Goal: Find specific page/section: Find specific page/section

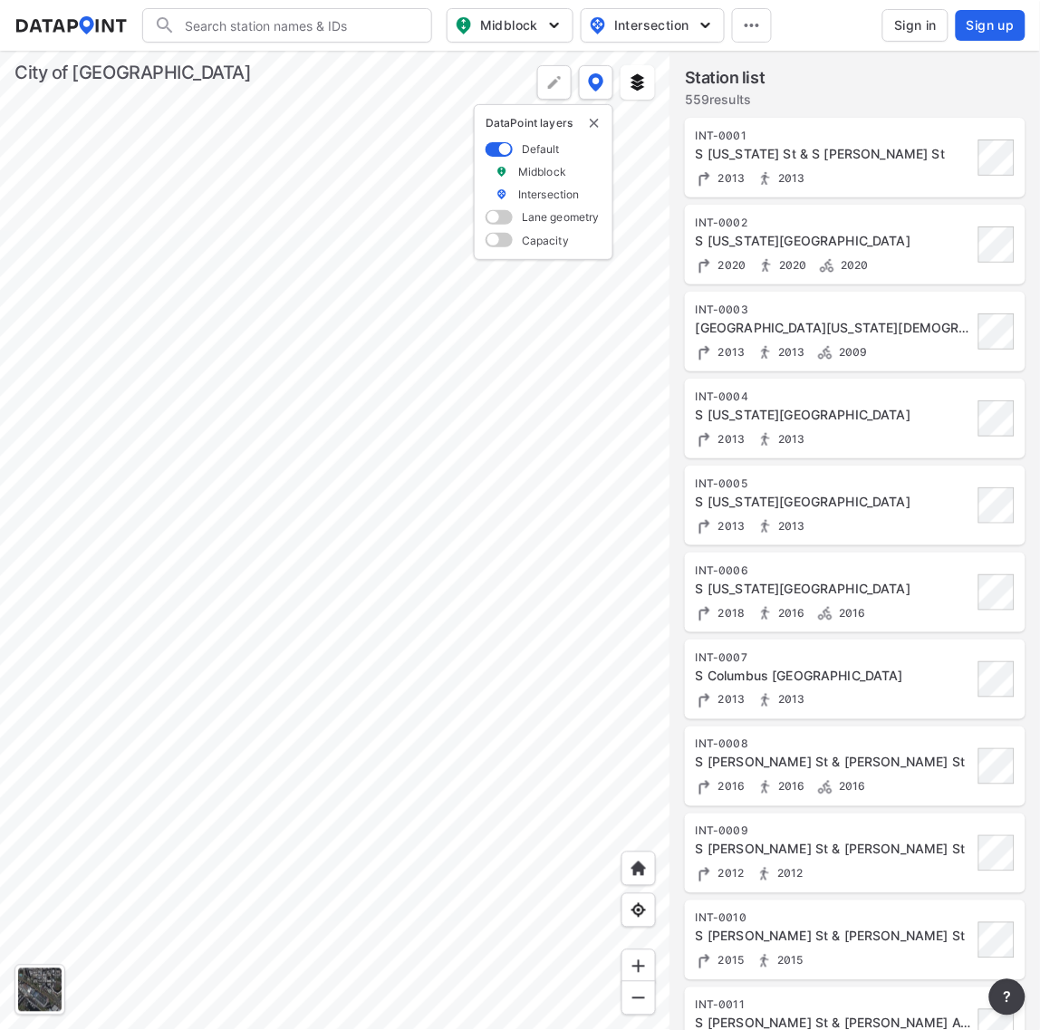
click at [599, 663] on div at bounding box center [335, 540] width 670 height 979
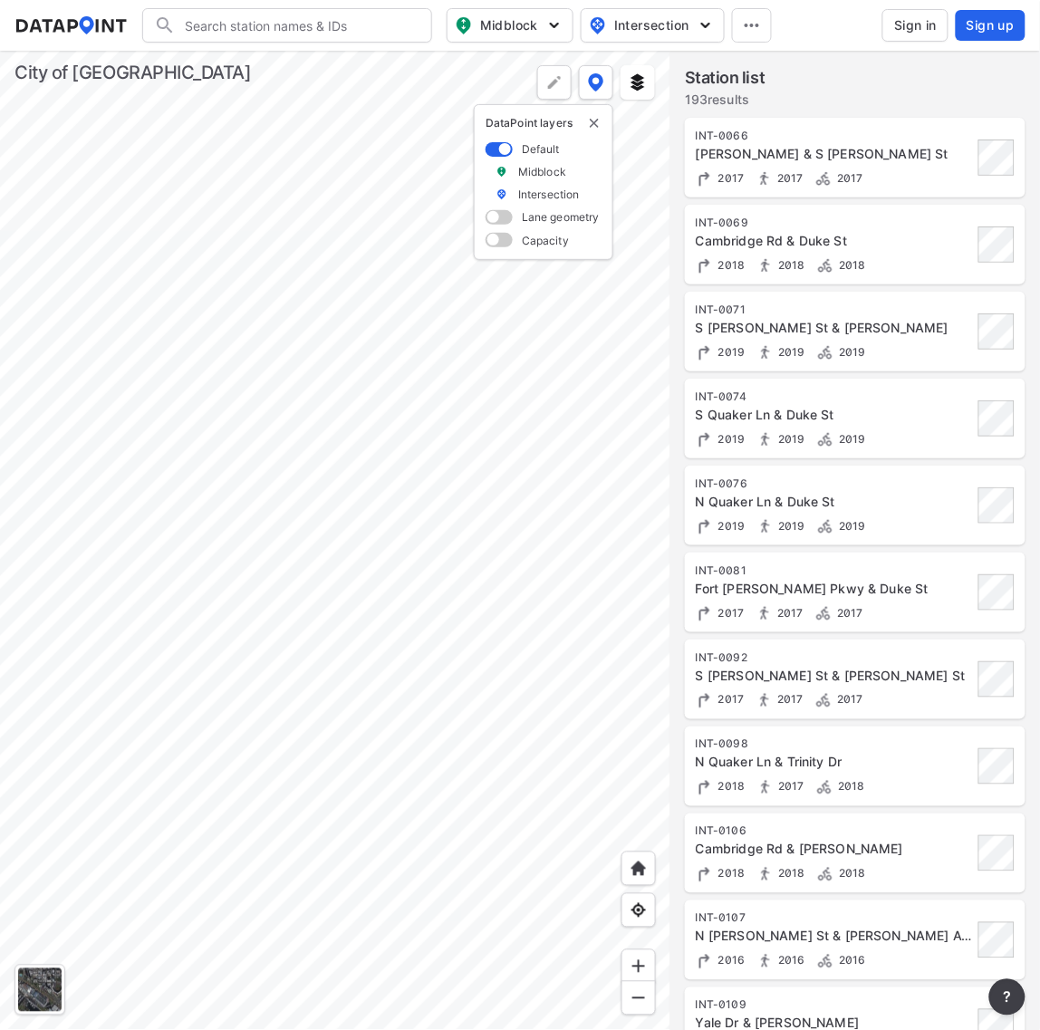
click at [286, 382] on div at bounding box center [335, 540] width 670 height 979
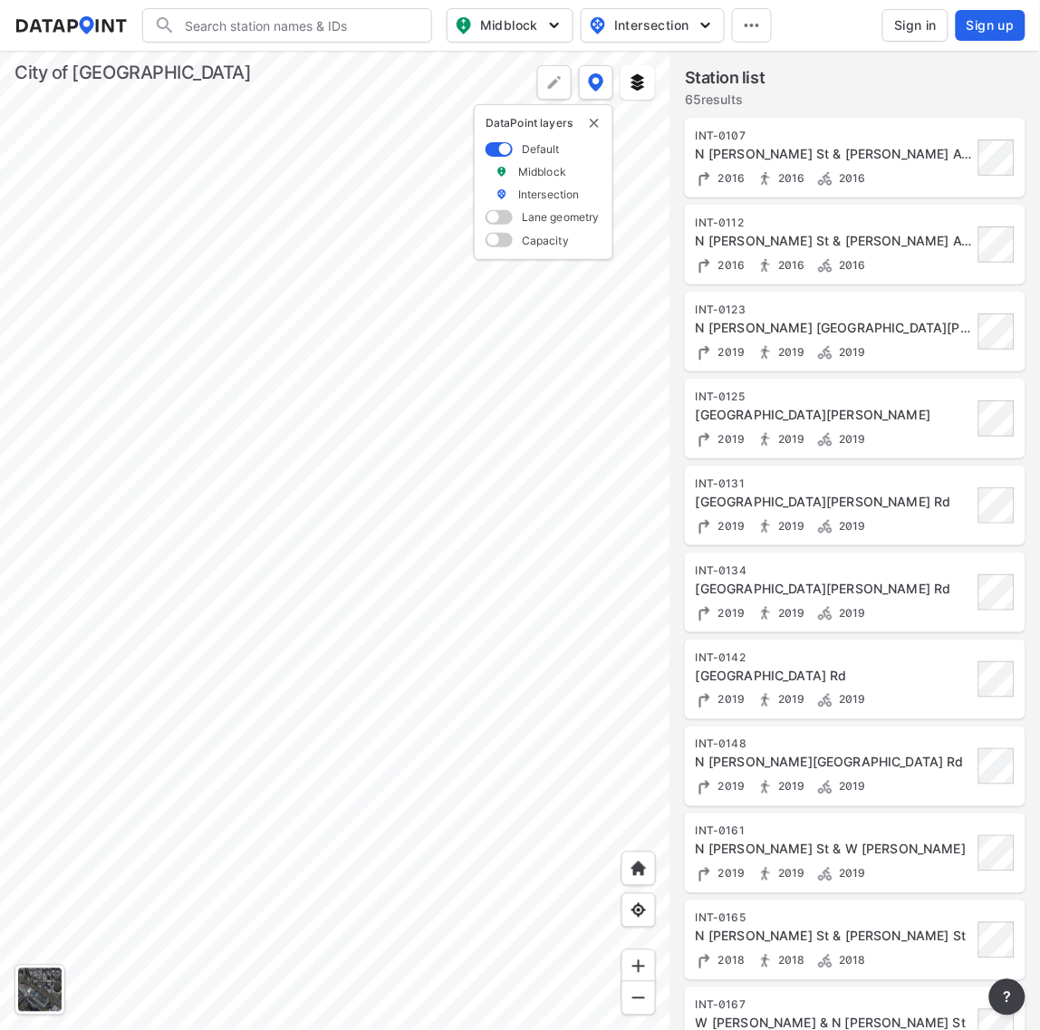
click at [424, 410] on div at bounding box center [335, 540] width 670 height 979
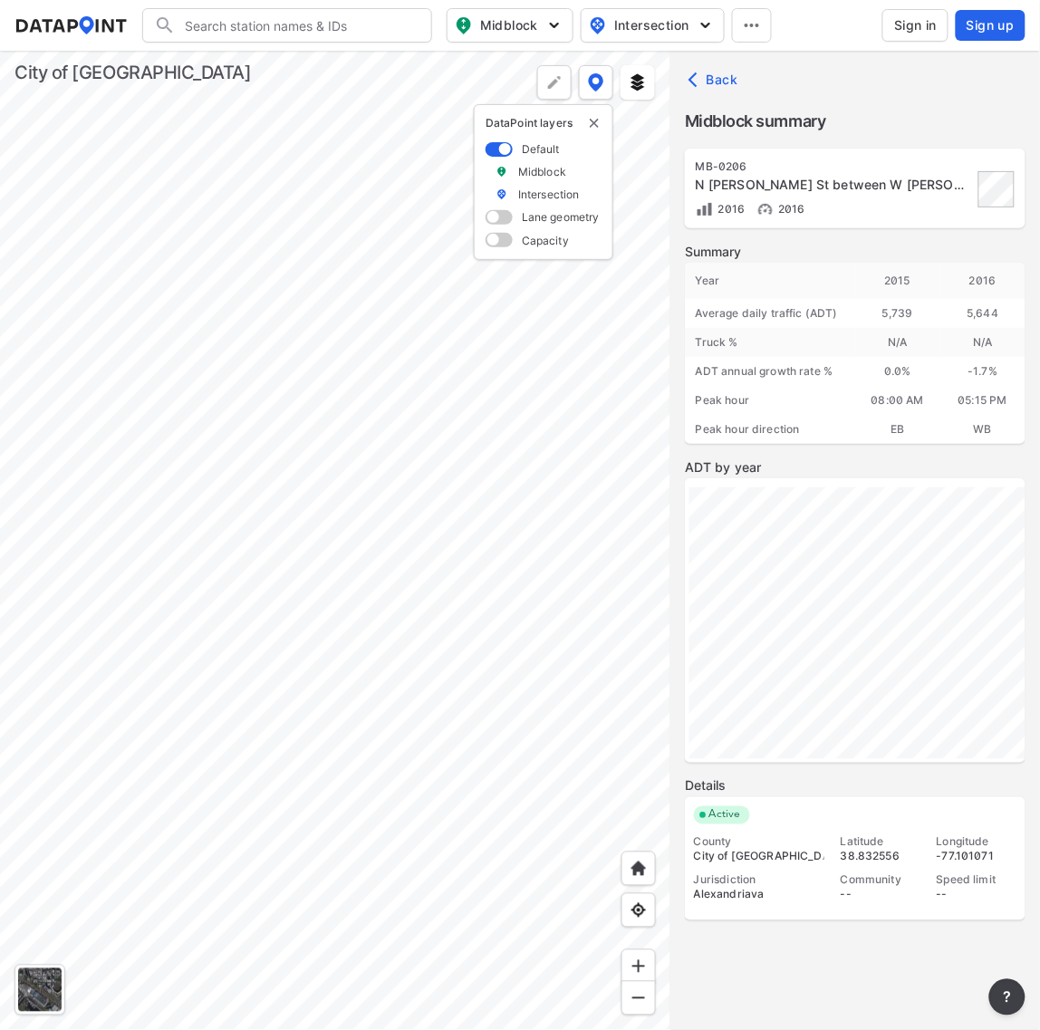
click at [342, 501] on div at bounding box center [335, 540] width 670 height 979
click at [476, 413] on div at bounding box center [335, 540] width 670 height 979
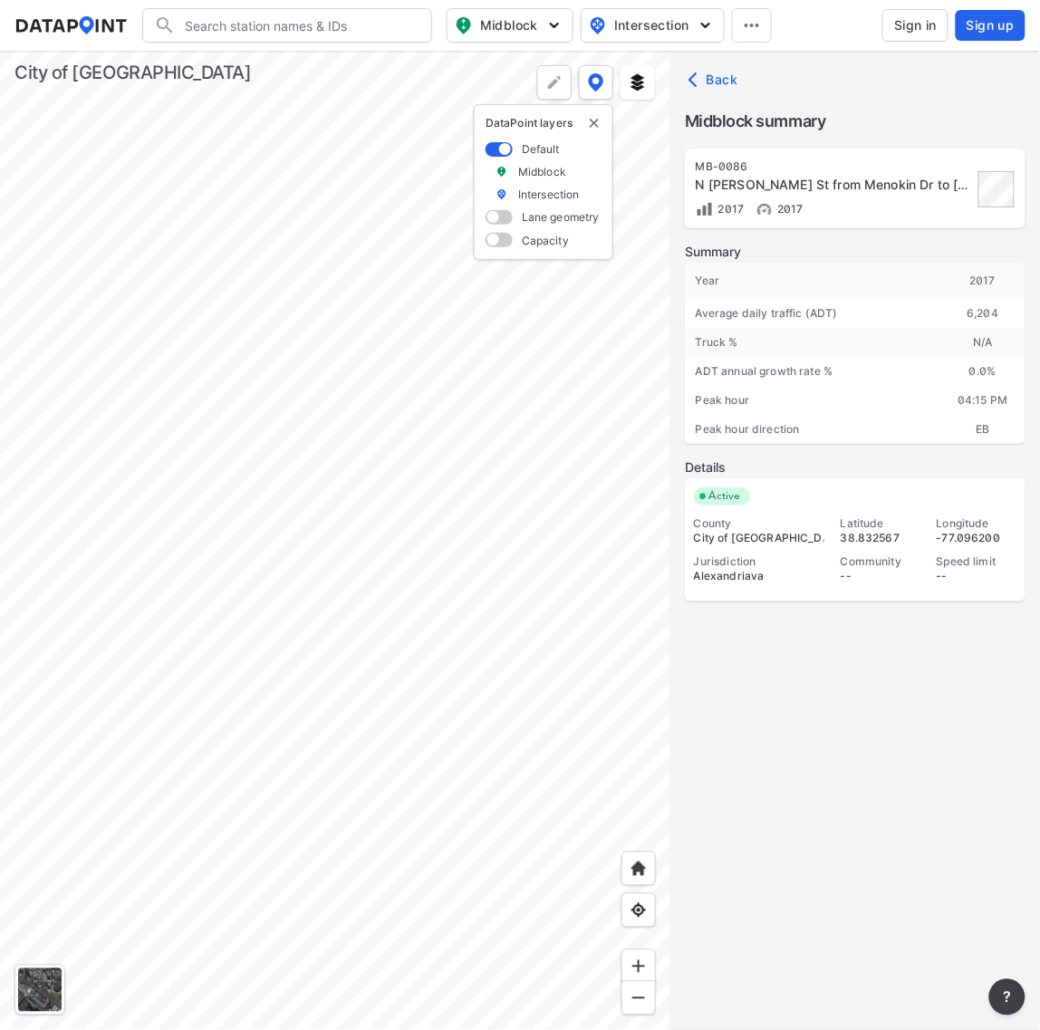
click at [264, 412] on div at bounding box center [335, 540] width 670 height 979
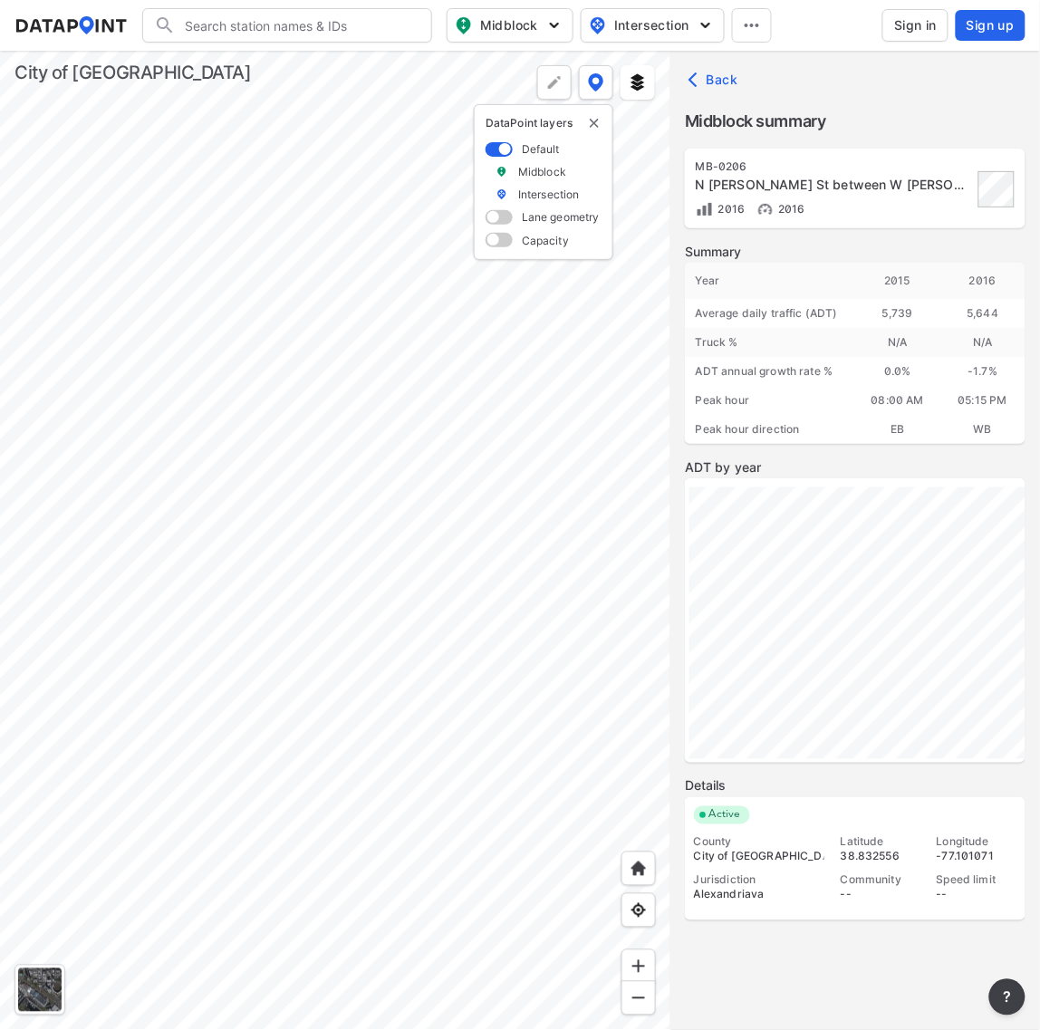
click at [148, 422] on div at bounding box center [335, 540] width 670 height 979
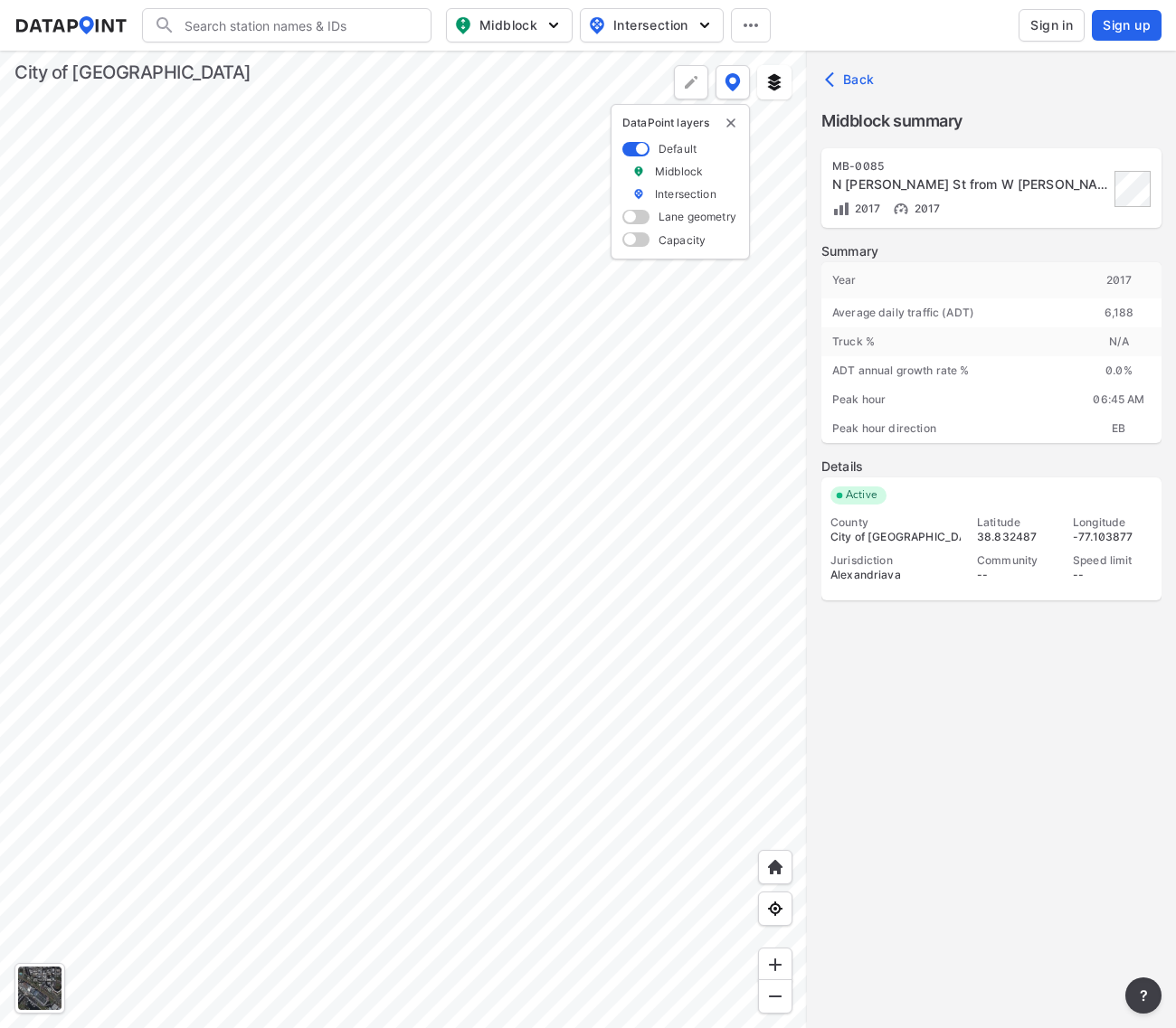
click at [326, 416] on div at bounding box center [403, 539] width 807 height 977
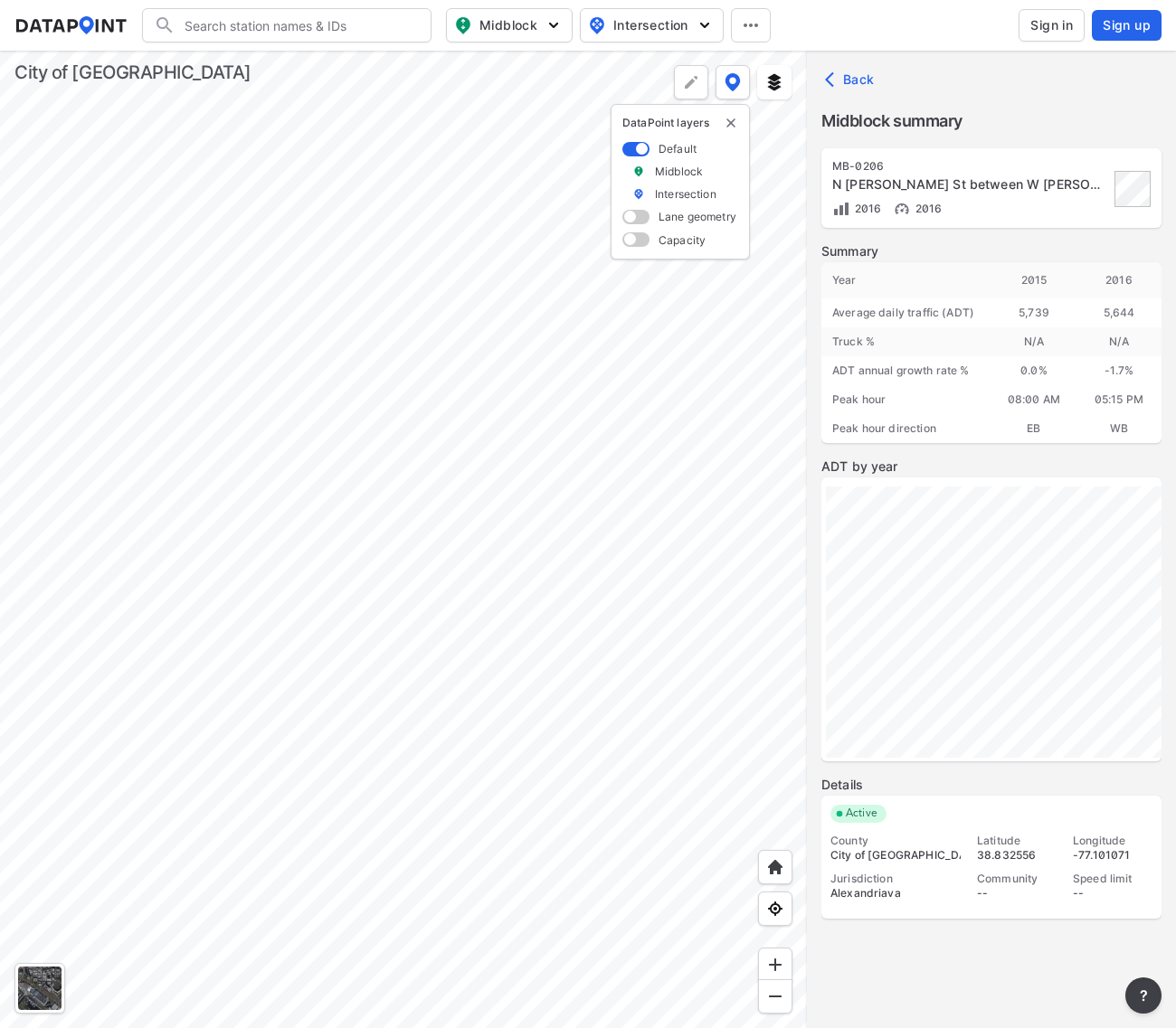
click at [1037, 27] on span "Sign in" at bounding box center [1051, 25] width 43 height 18
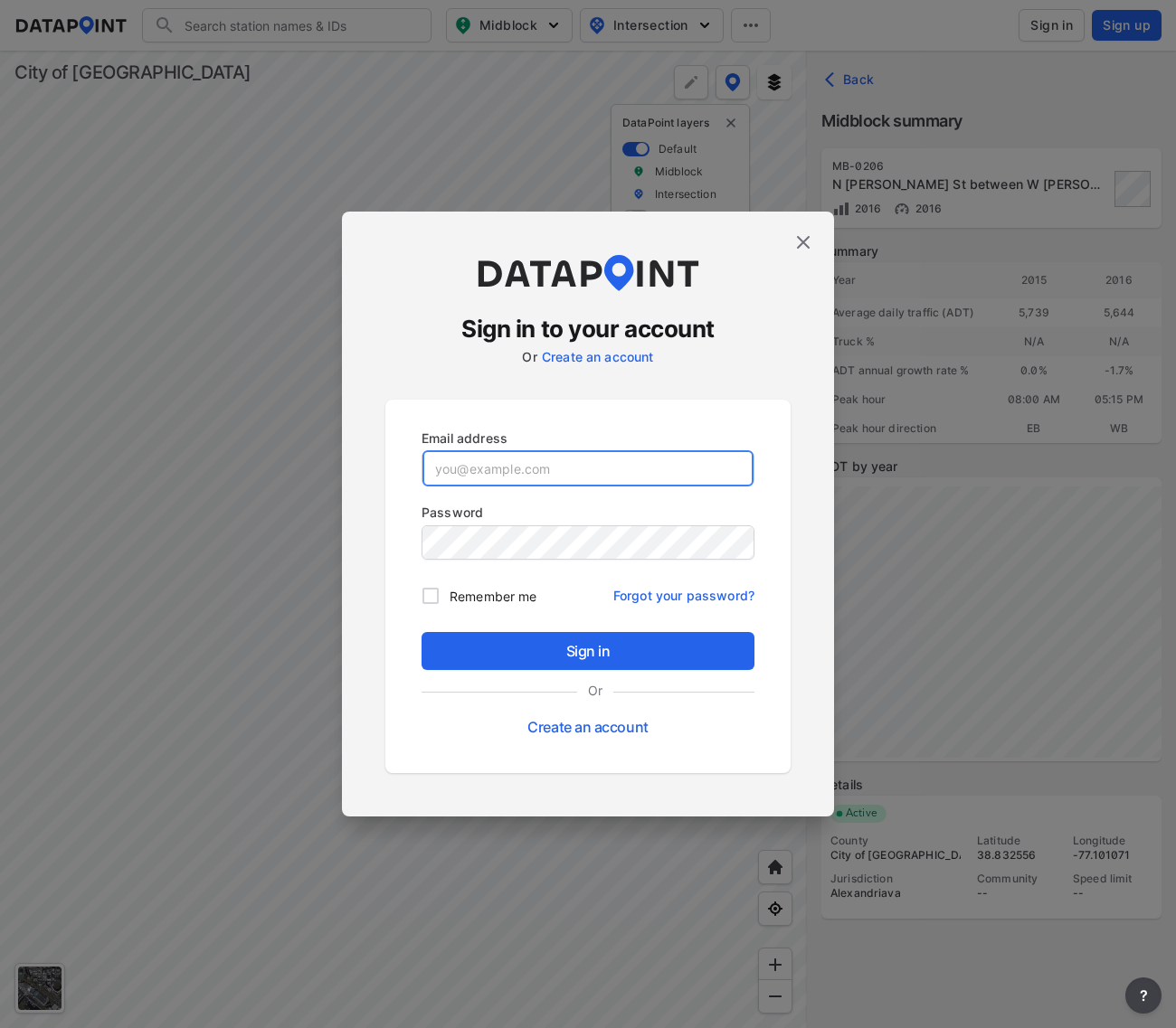
type input "[EMAIL_ADDRESS][PERSON_NAME][DOMAIN_NAME]"
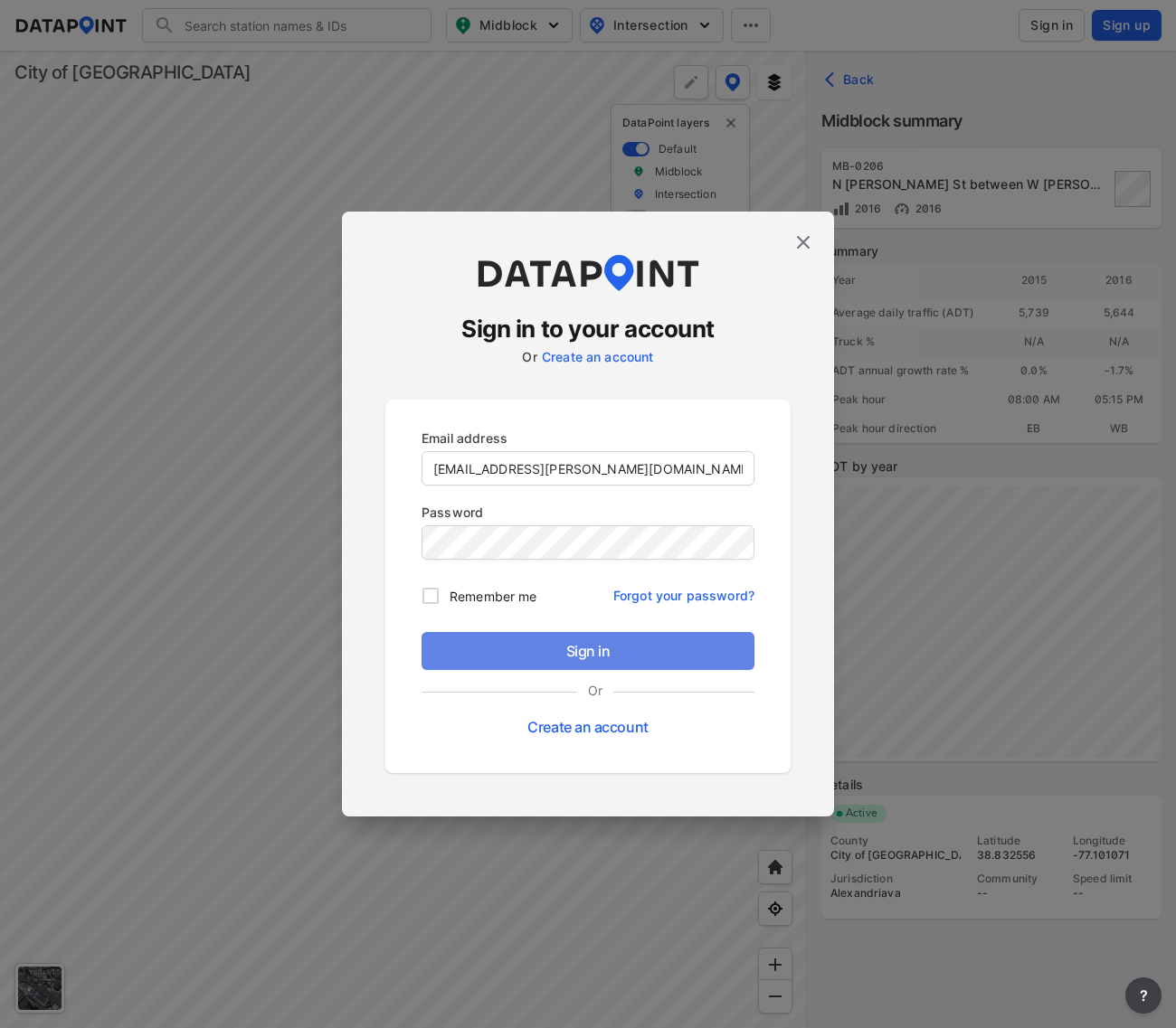
click at [544, 640] on span "Sign in" at bounding box center [588, 651] width 303 height 22
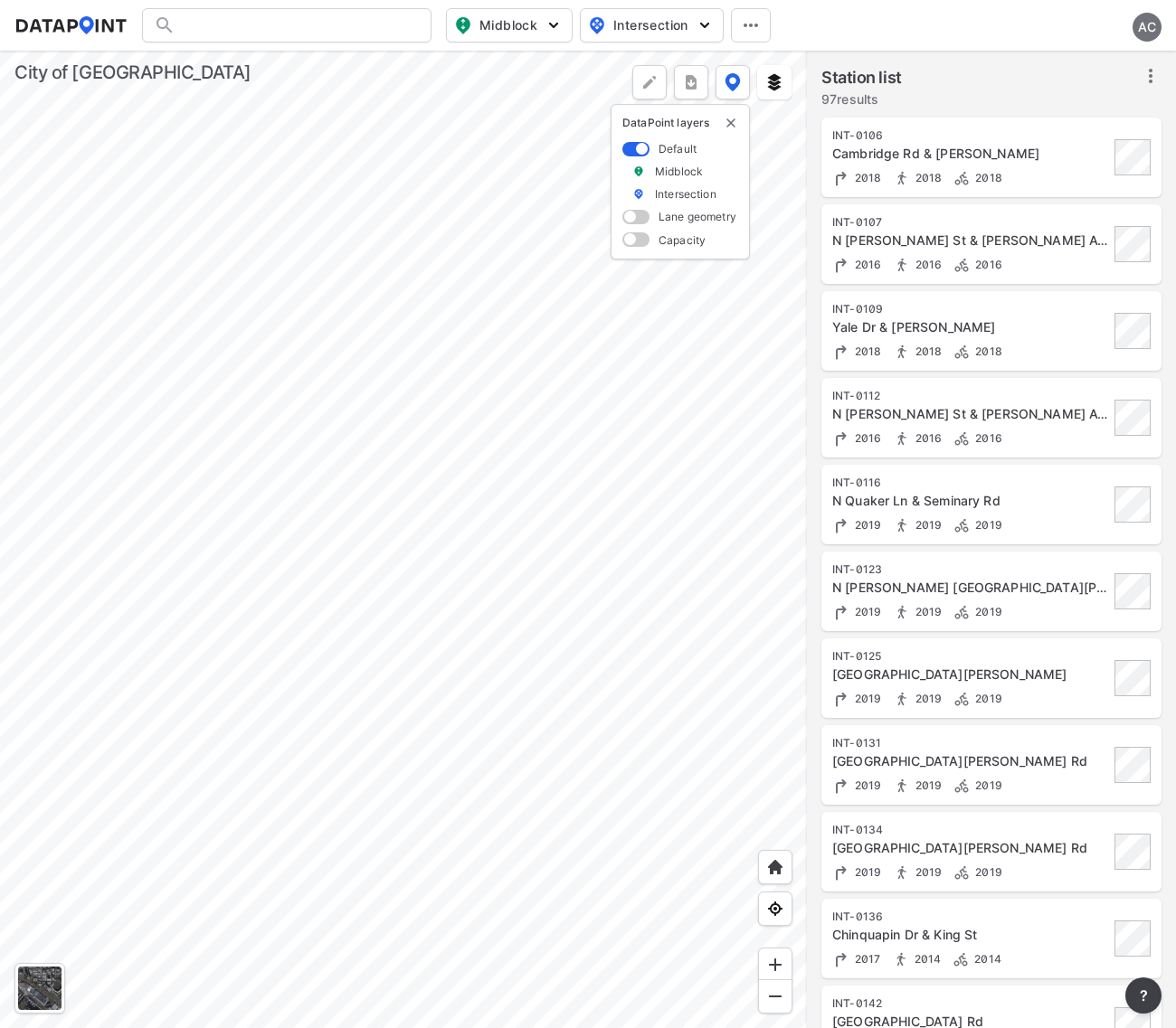
click at [389, 544] on div at bounding box center [403, 539] width 807 height 977
click at [494, 516] on div at bounding box center [403, 539] width 807 height 977
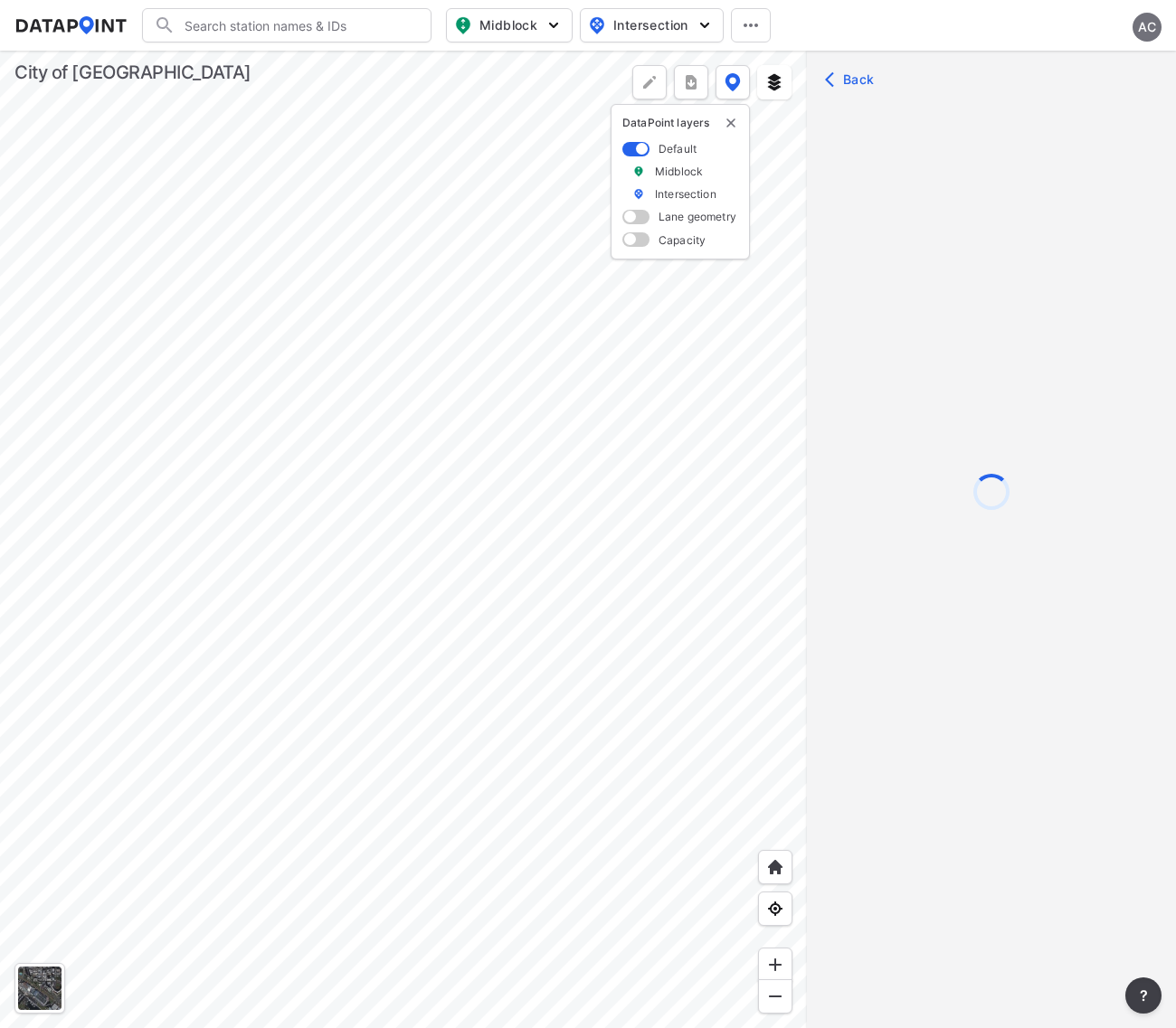
click at [476, 475] on div at bounding box center [403, 539] width 807 height 977
click at [417, 534] on div at bounding box center [403, 539] width 807 height 977
click at [363, 499] on div at bounding box center [403, 539] width 807 height 977
click at [527, 513] on div at bounding box center [403, 539] width 807 height 977
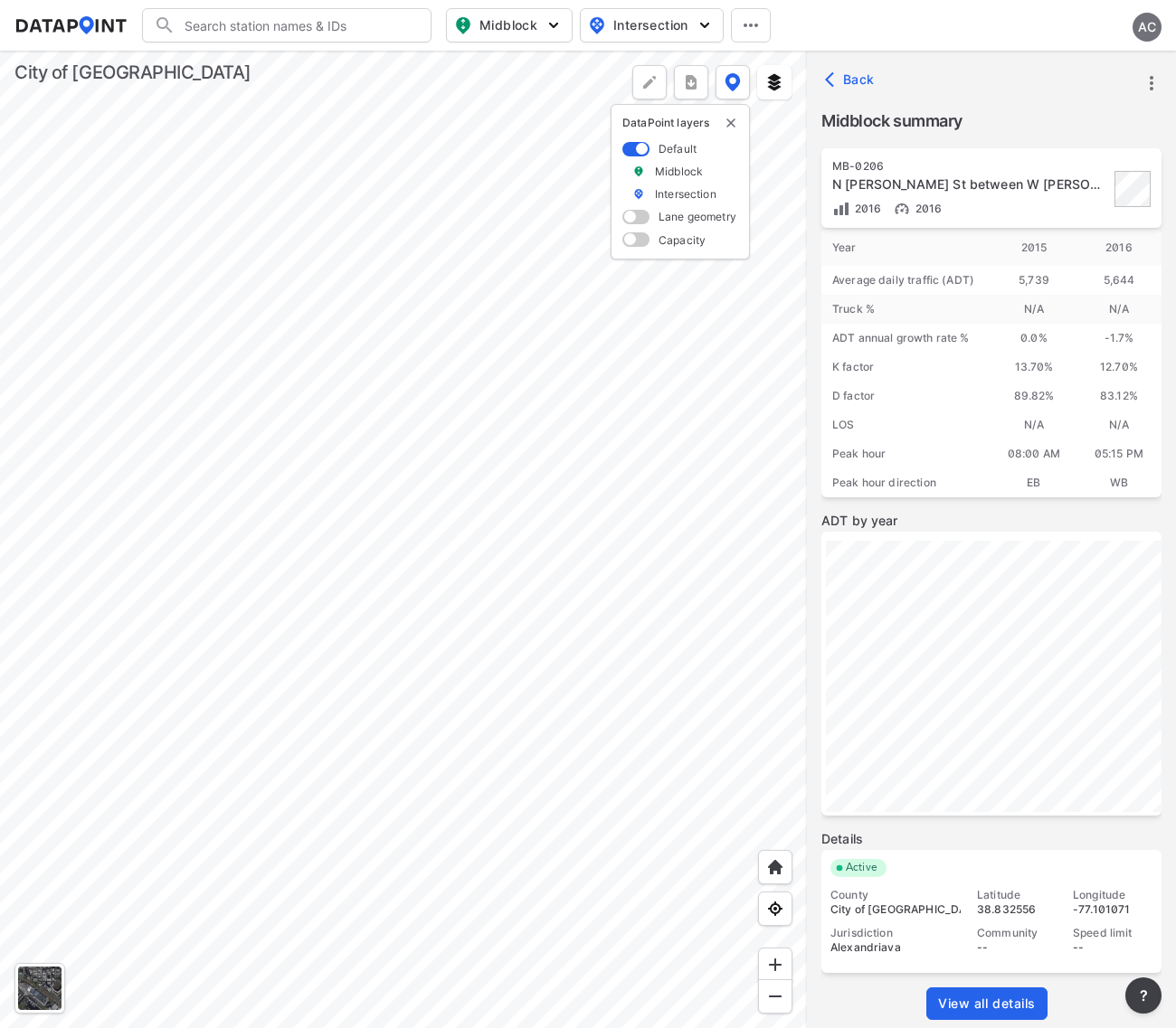
scroll to position [62, 0]
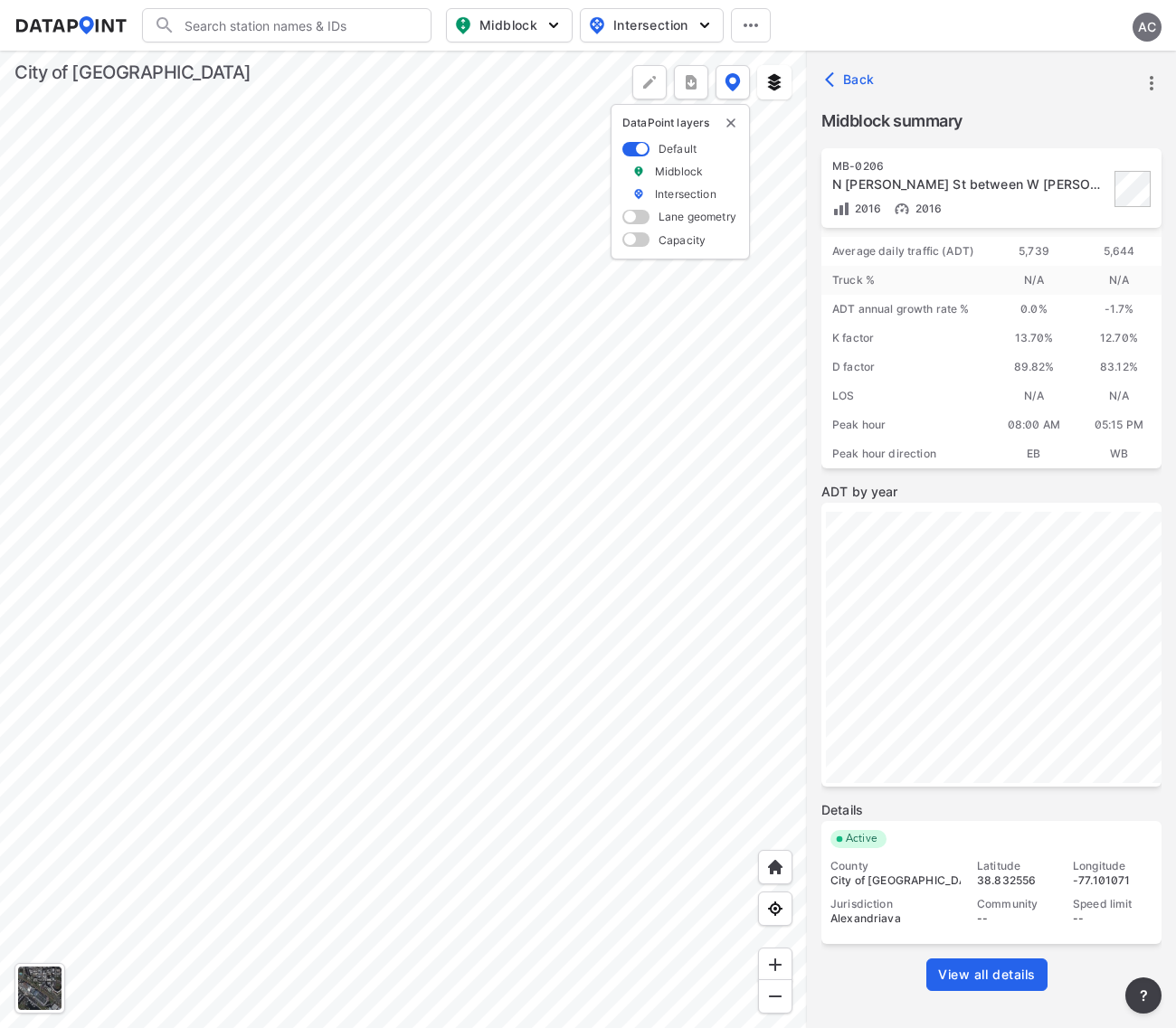
click at [982, 965] on span "View all details" at bounding box center [986, 974] width 98 height 18
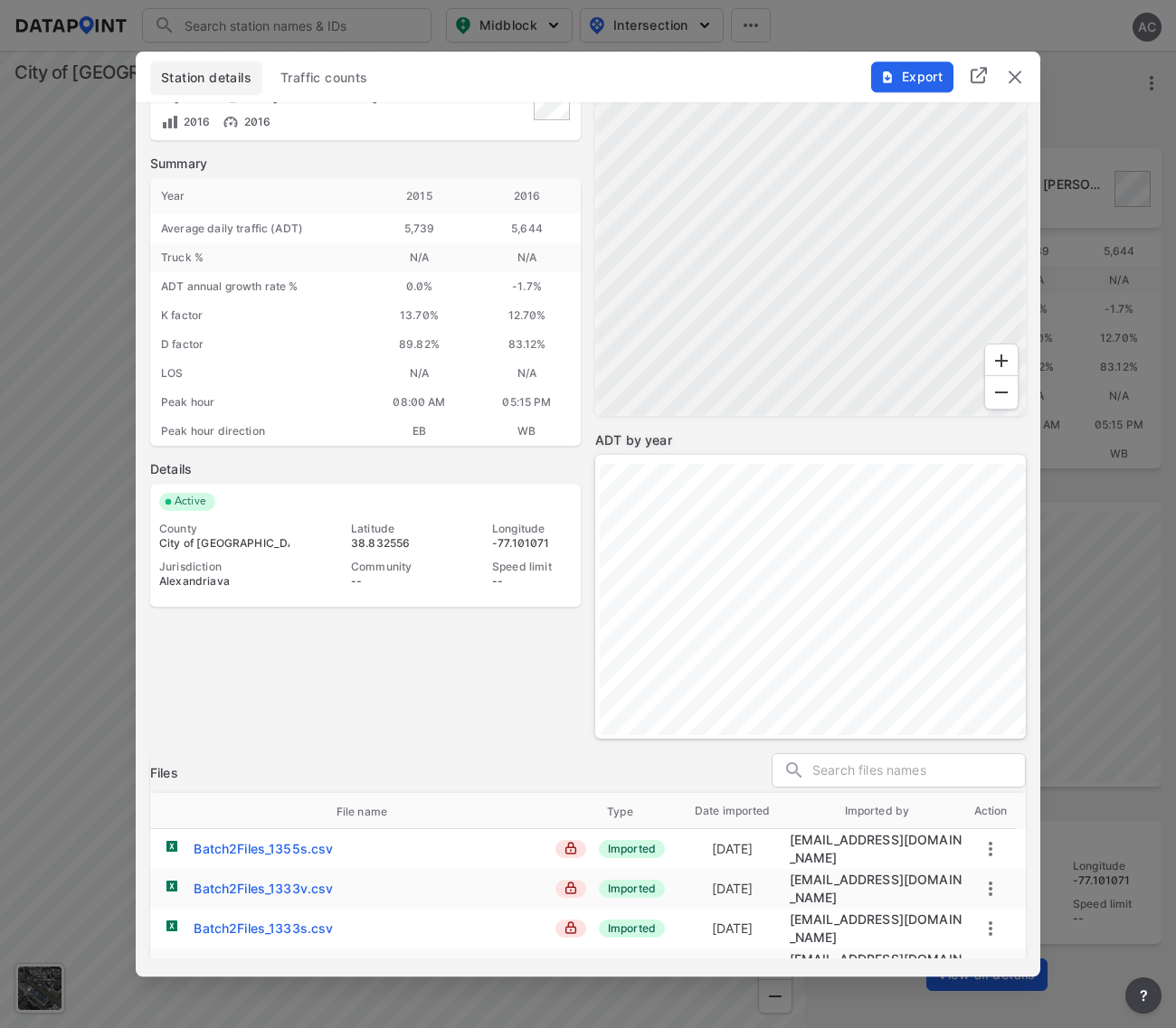
scroll to position [170, 0]
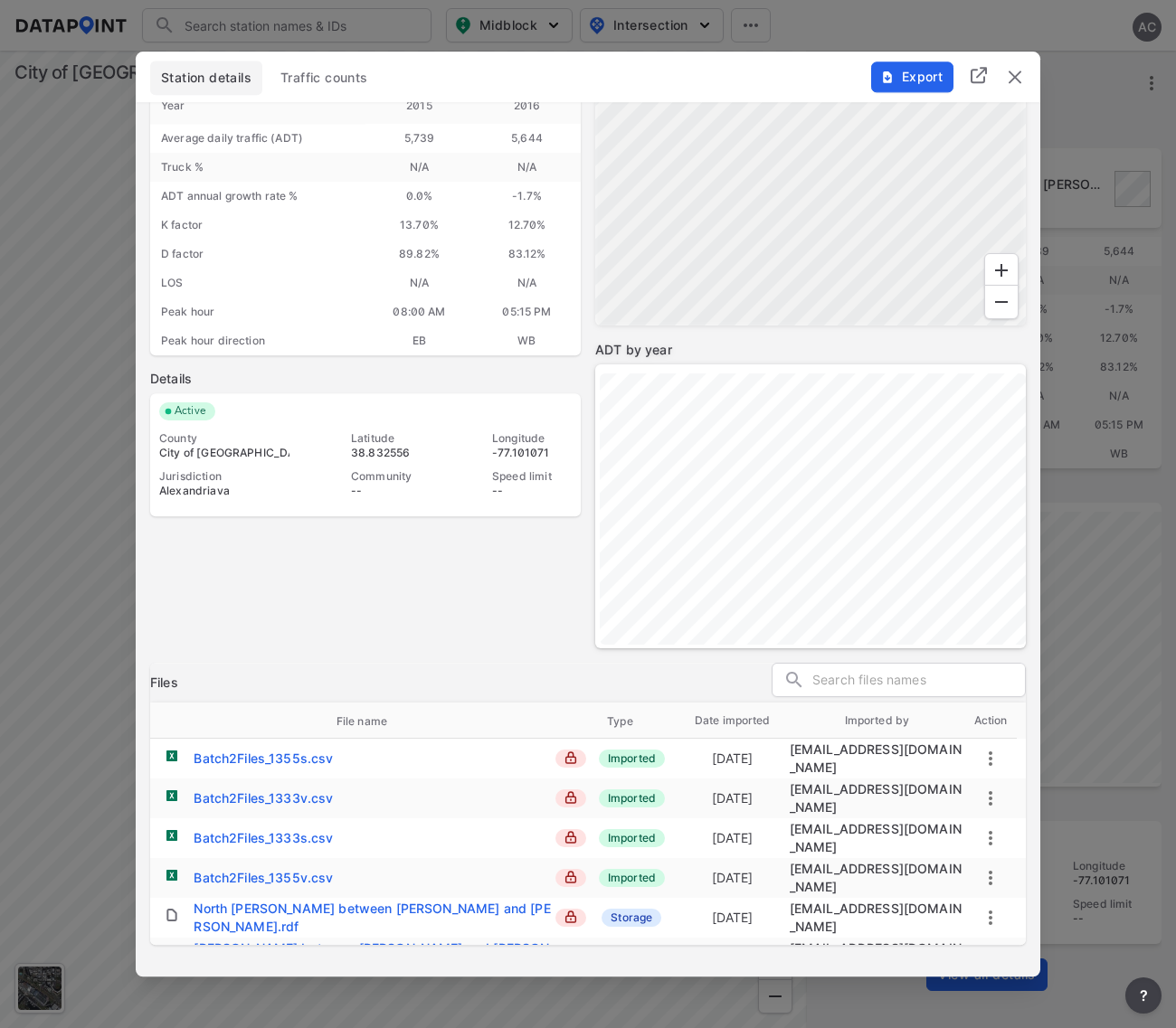
click at [240, 750] on div "Batch2Files_1355s.csv" at bounding box center [263, 759] width 139 height 18
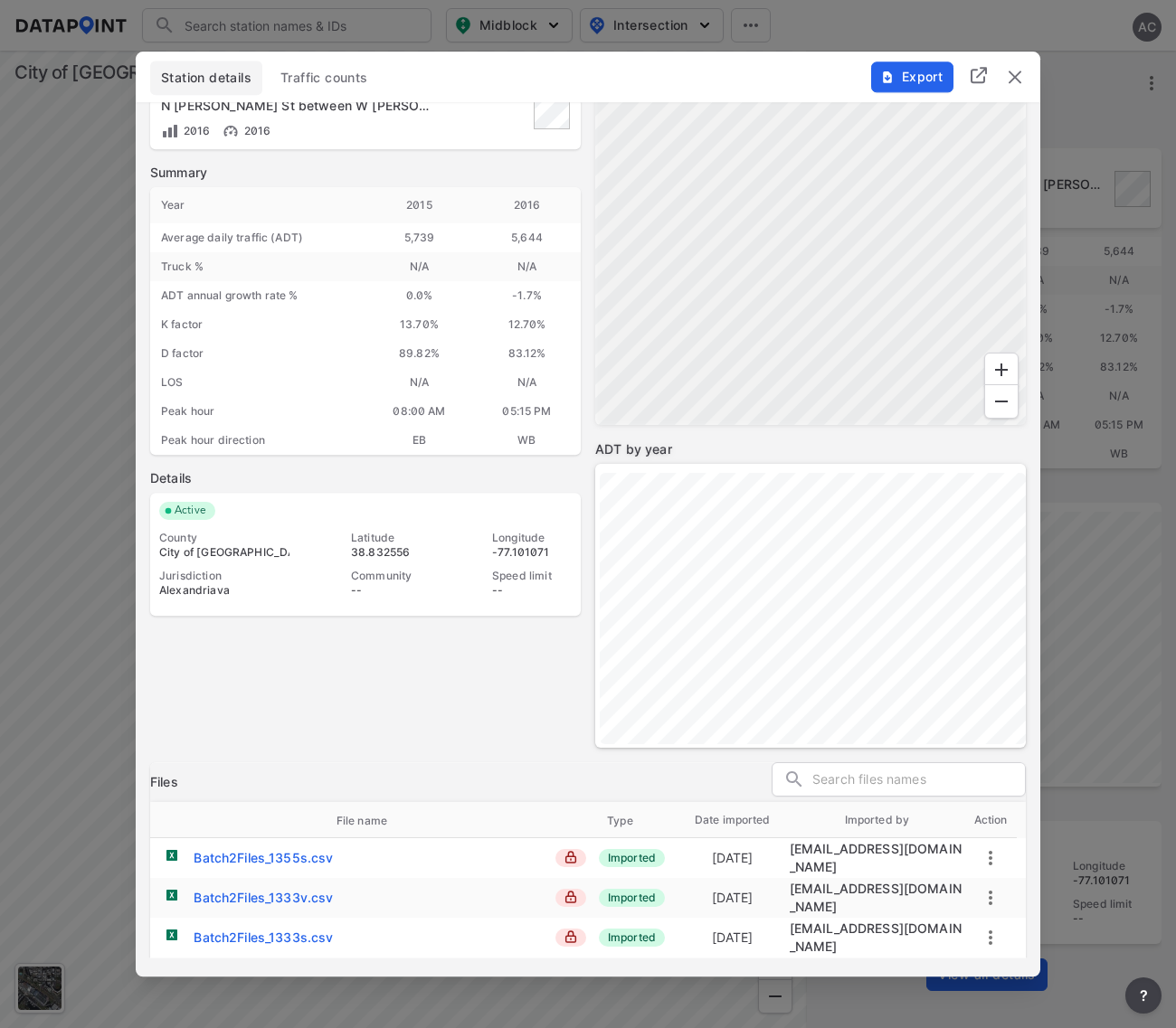
scroll to position [0, 0]
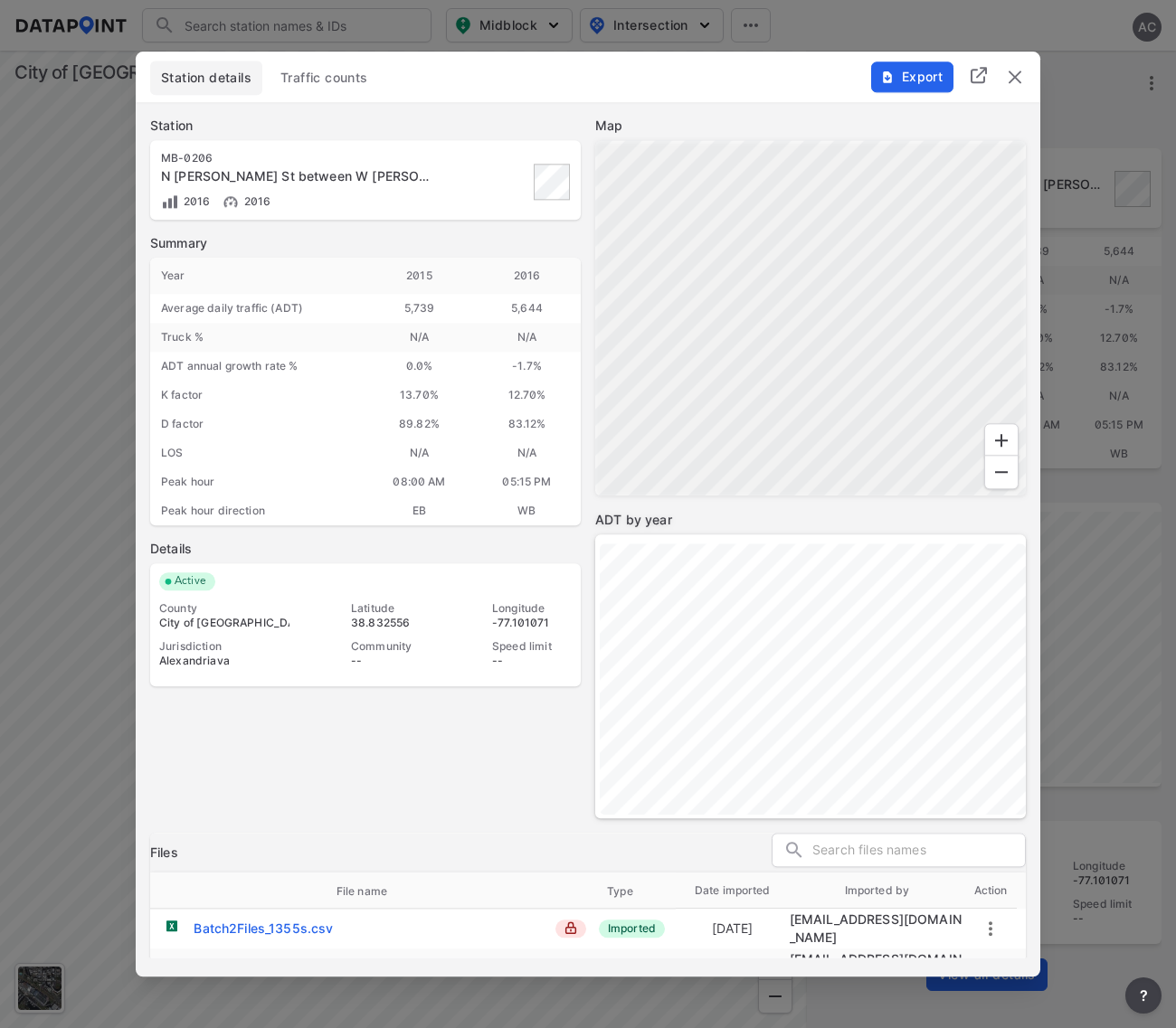
click at [318, 63] on button "Traffic counts" at bounding box center [324, 78] width 110 height 34
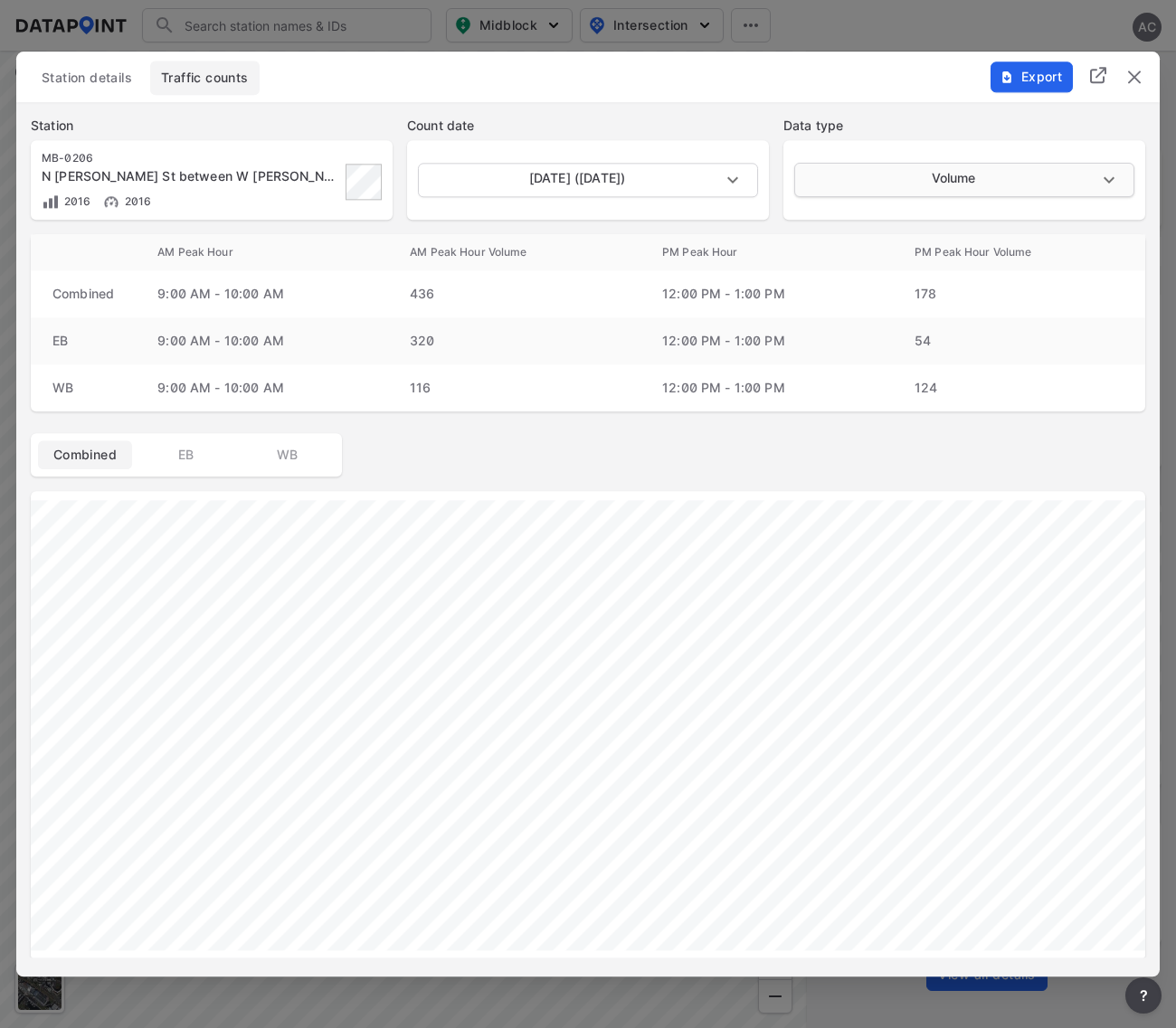
click at [893, 184] on body "Search Please enter a search term. Midblock Intersection Dates AC Import Data T…" at bounding box center [588, 514] width 1176 height 1028
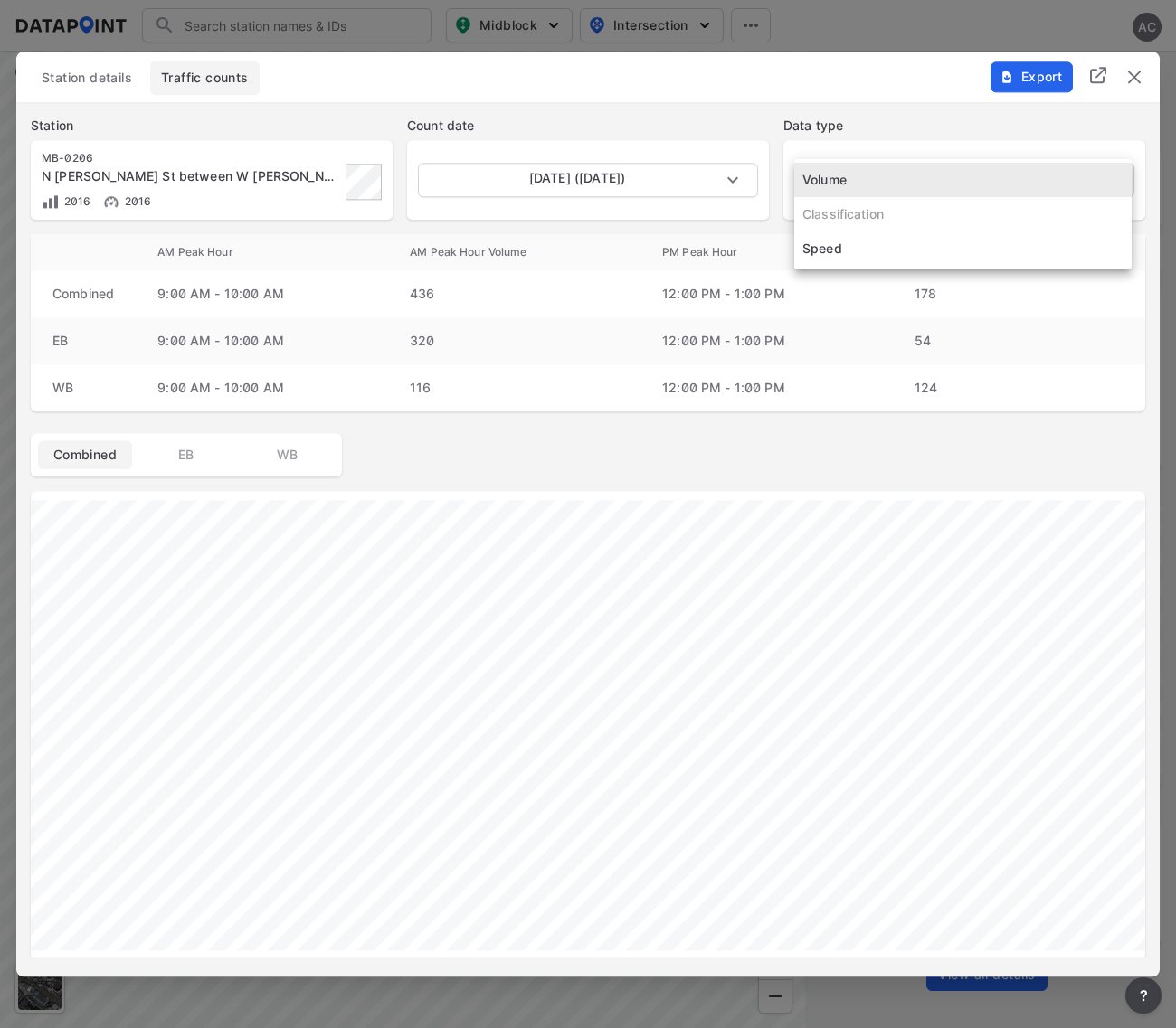
click at [838, 247] on li "Speed" at bounding box center [962, 249] width 337 height 34
type input "Speed"
